Goal: Task Accomplishment & Management: Complete application form

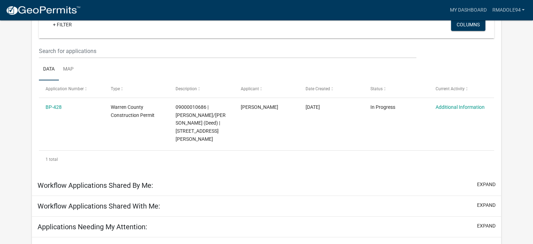
scroll to position [94, 0]
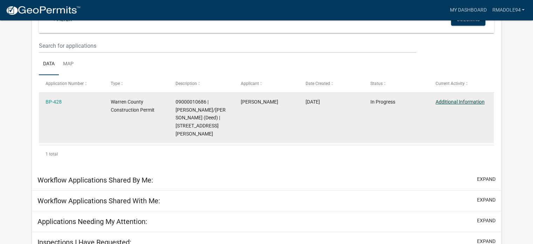
click at [456, 103] on link "Additional Information" at bounding box center [460, 102] width 49 height 6
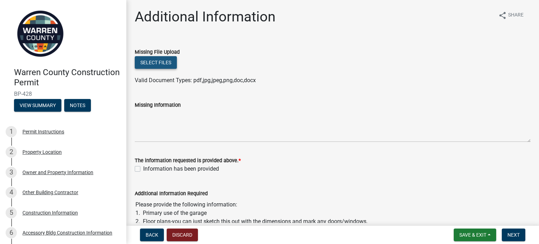
click at [159, 67] on button "Select files" at bounding box center [156, 62] width 42 height 13
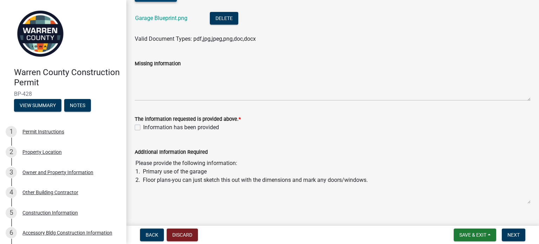
scroll to position [70, 0]
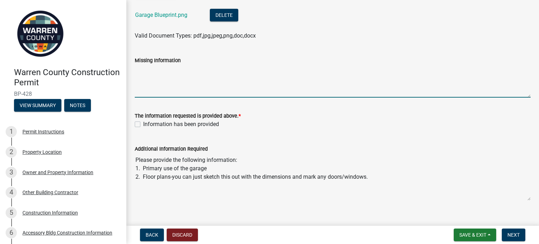
click at [171, 73] on textarea "Missing Information" at bounding box center [333, 81] width 396 height 33
type textarea "Main purpose of garage is for vehicle and machinery storage."
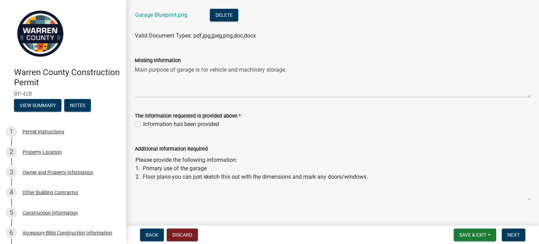
click at [164, 126] on label "Information has been provided" at bounding box center [181, 124] width 76 height 8
click at [148, 124] on input "Information has been provided" at bounding box center [145, 122] width 5 height 5
checkbox input "true"
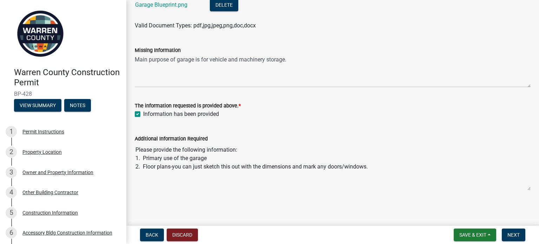
scroll to position [81, 0]
click at [463, 234] on span "Save & Exit" at bounding box center [472, 235] width 27 height 6
click at [464, 218] on button "Save & Exit" at bounding box center [468, 216] width 56 height 17
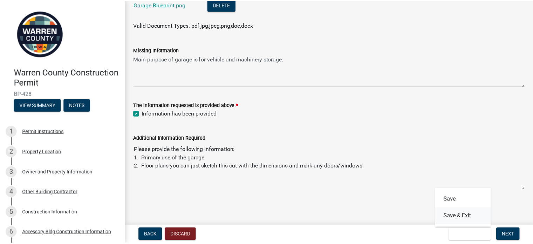
scroll to position [0, 0]
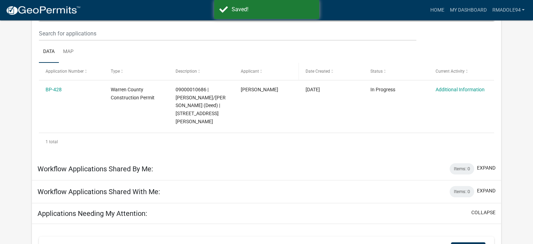
scroll to position [81, 0]
